Goal: Information Seeking & Learning: Learn about a topic

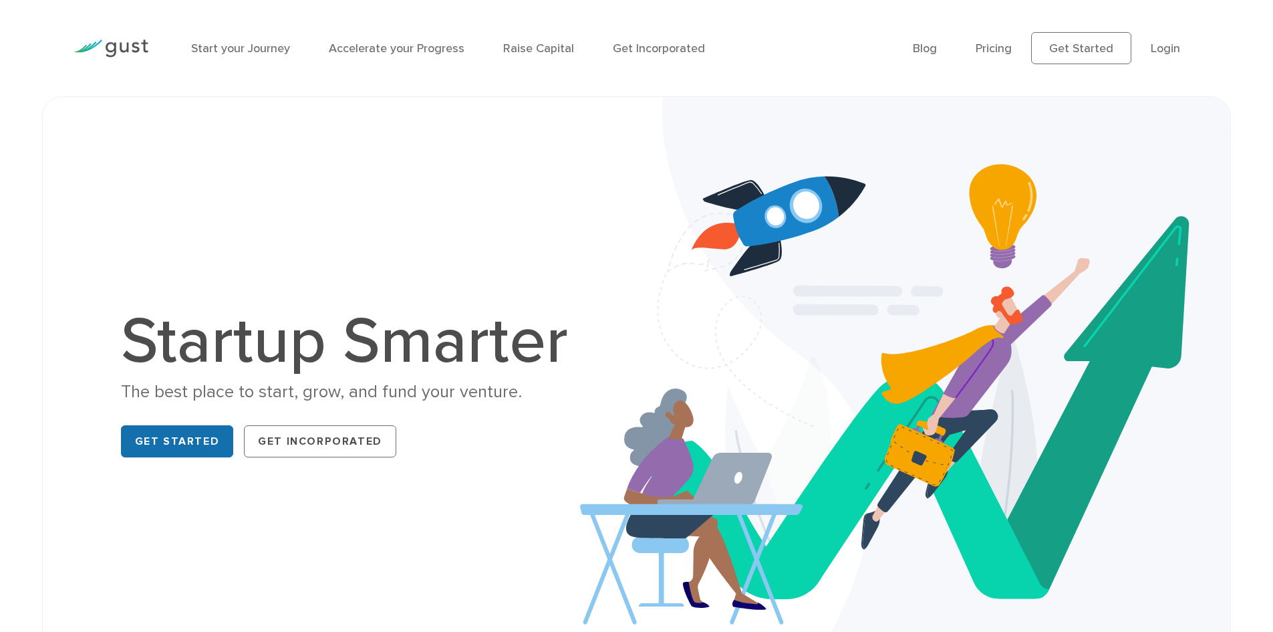
click at [167, 454] on link "Get Started" at bounding box center [177, 441] width 113 height 32
click at [526, 49] on link "Raise Capital" at bounding box center [538, 48] width 71 height 14
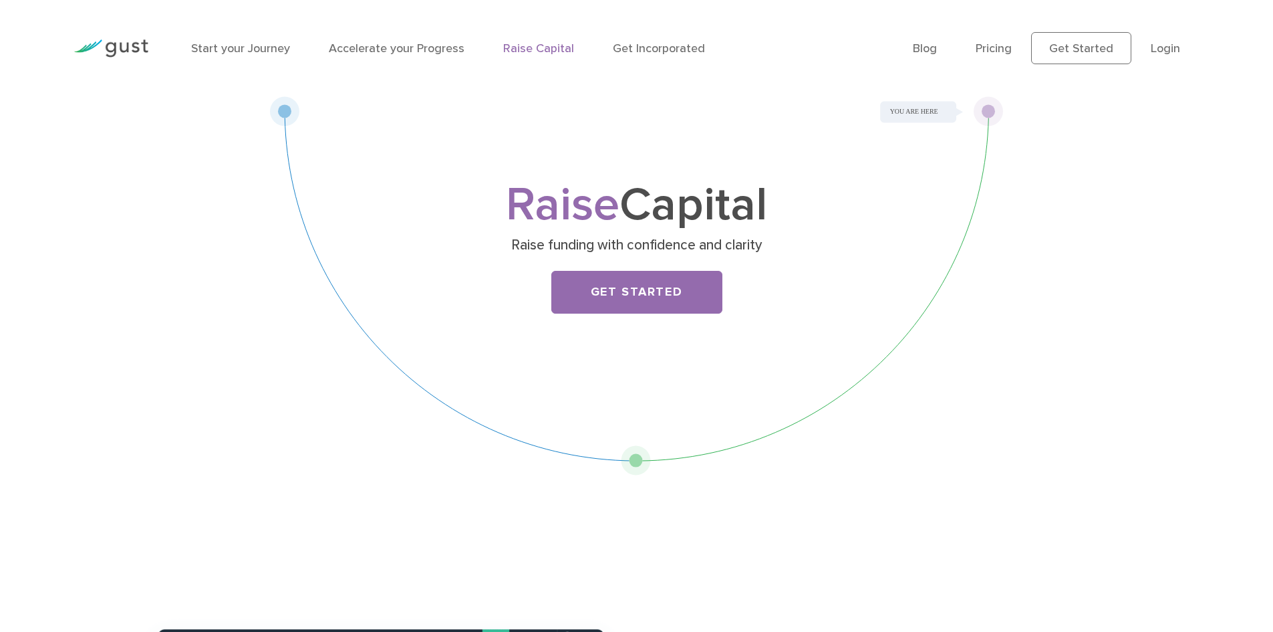
click at [392, 41] on li "Accelerate your Progress" at bounding box center [397, 48] width 136 height 18
click at [398, 51] on link "Accelerate your Progress" at bounding box center [397, 48] width 136 height 14
